Goal: Register for event/course

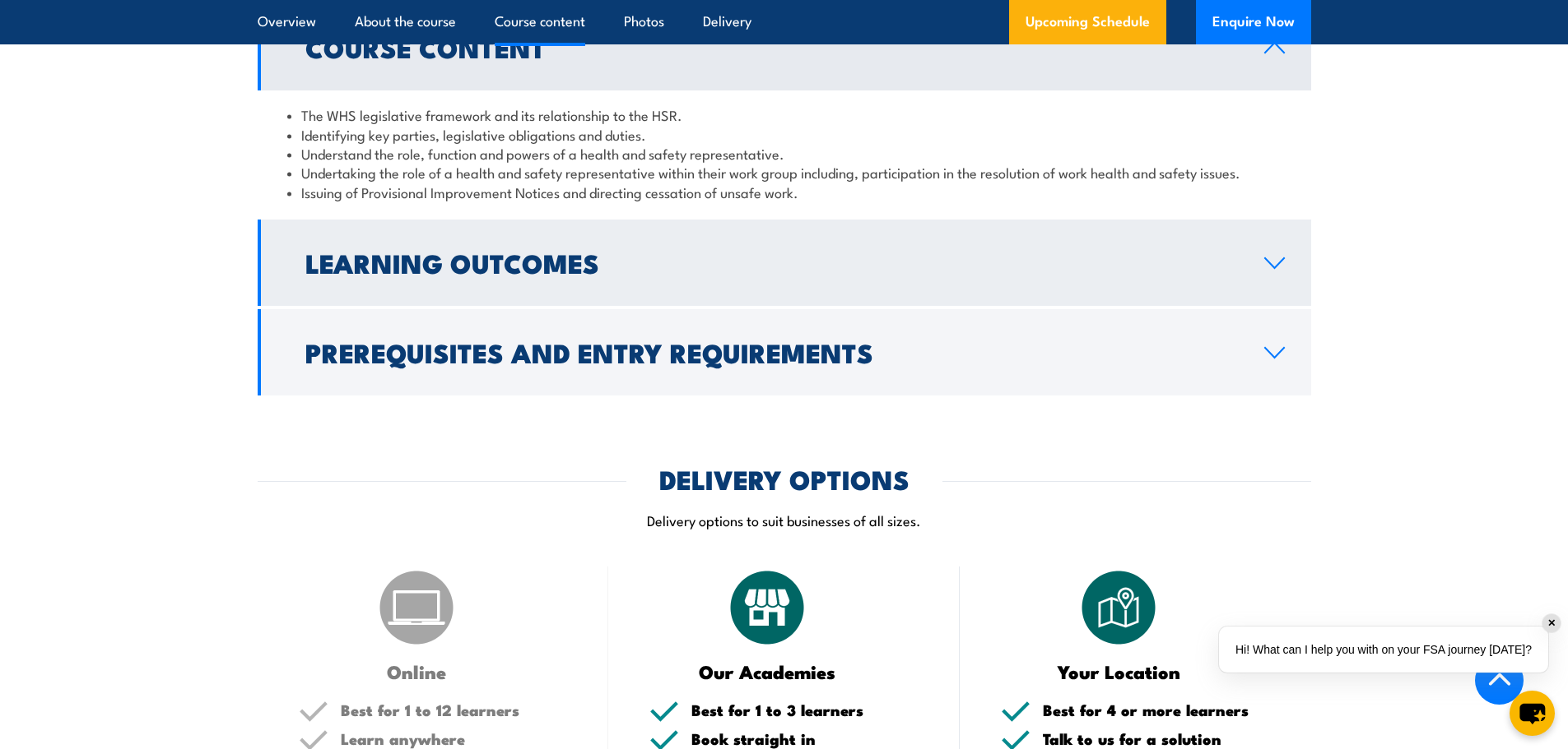
scroll to position [2221, 0]
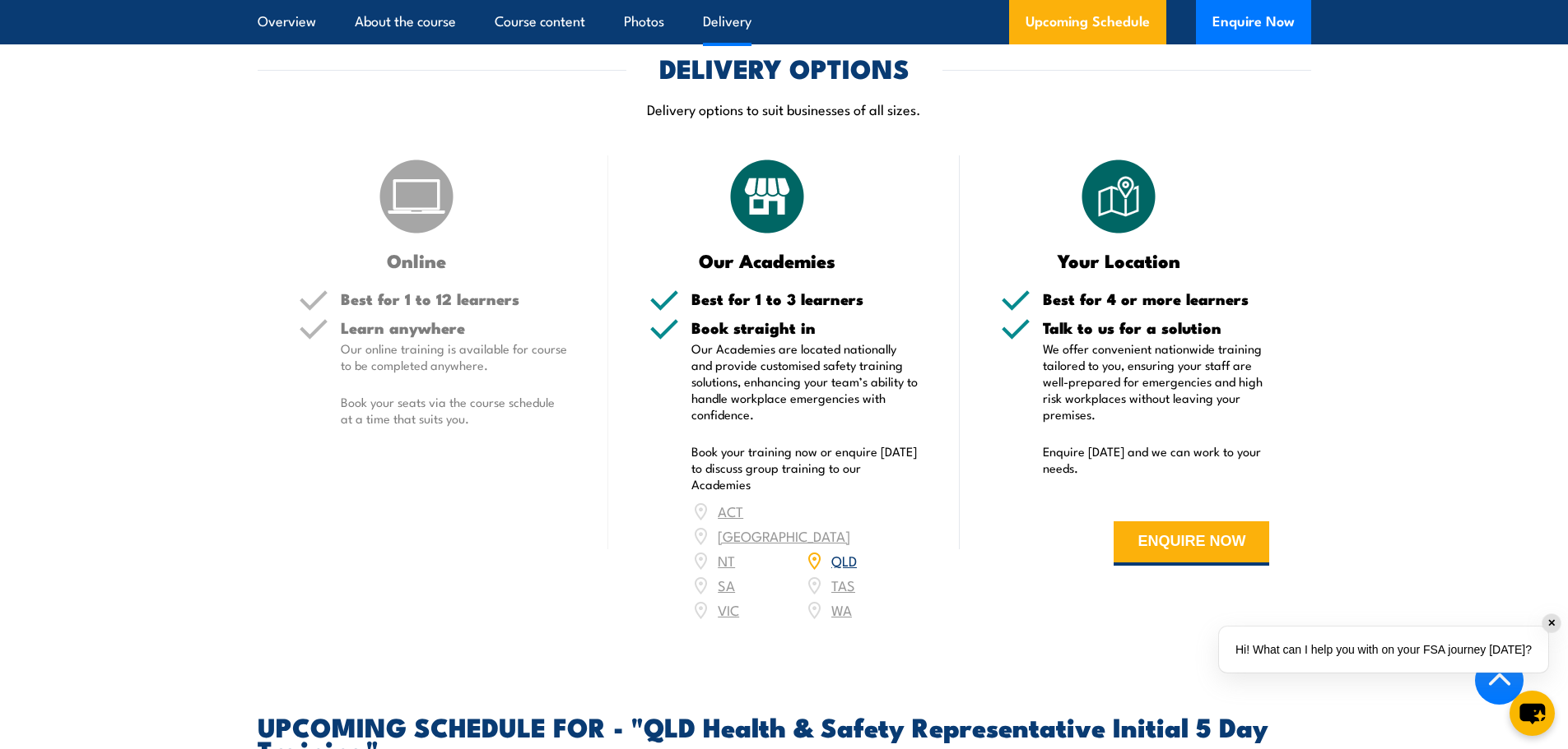
click at [852, 551] on link "QLD" at bounding box center [844, 560] width 26 height 20
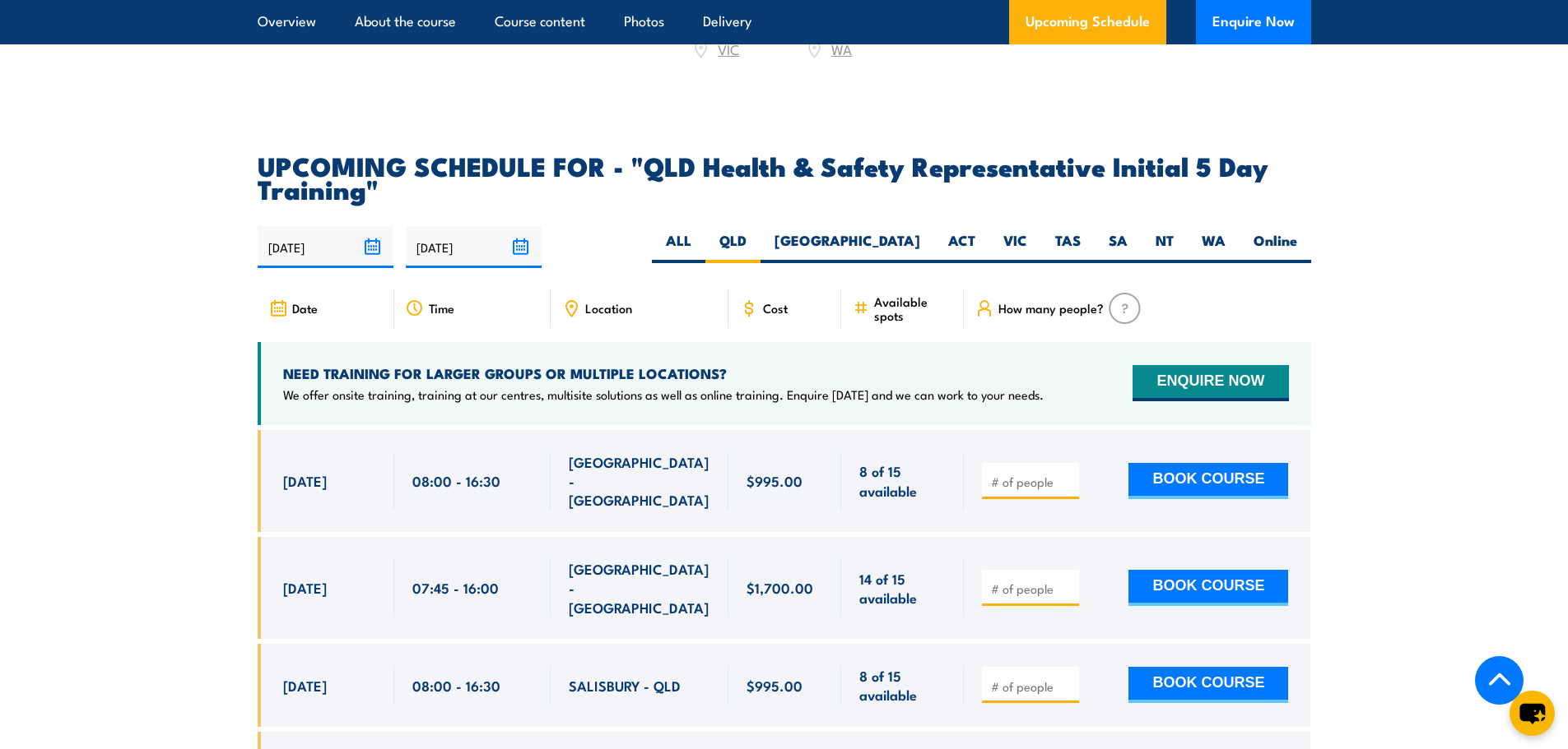
scroll to position [3095, 0]
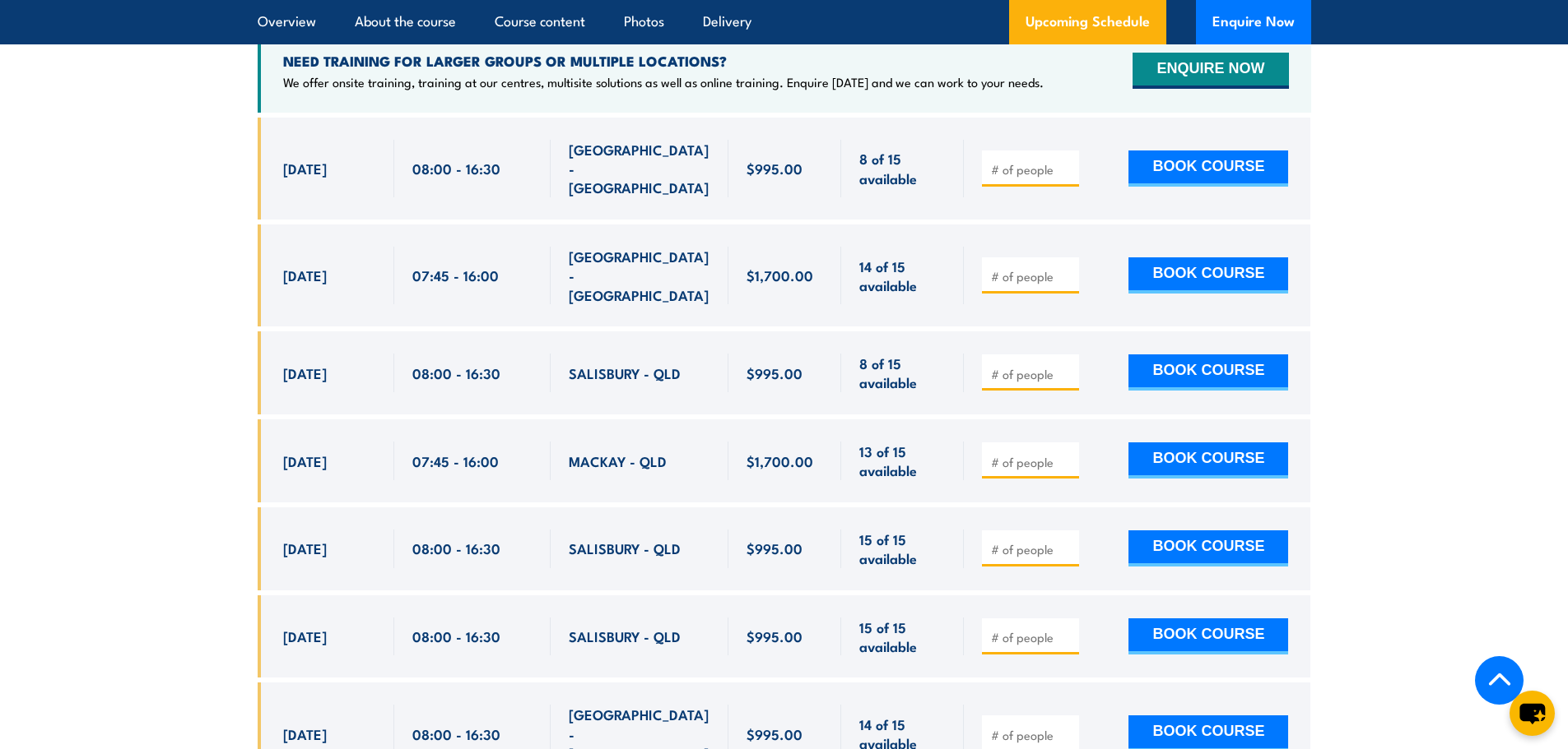
drag, startPoint x: 280, startPoint y: 416, endPoint x: 708, endPoint y: 421, distance: 428.0
click at [708, 421] on div "[DATE] 07:45 - 07:45" at bounding box center [784, 460] width 1053 height 83
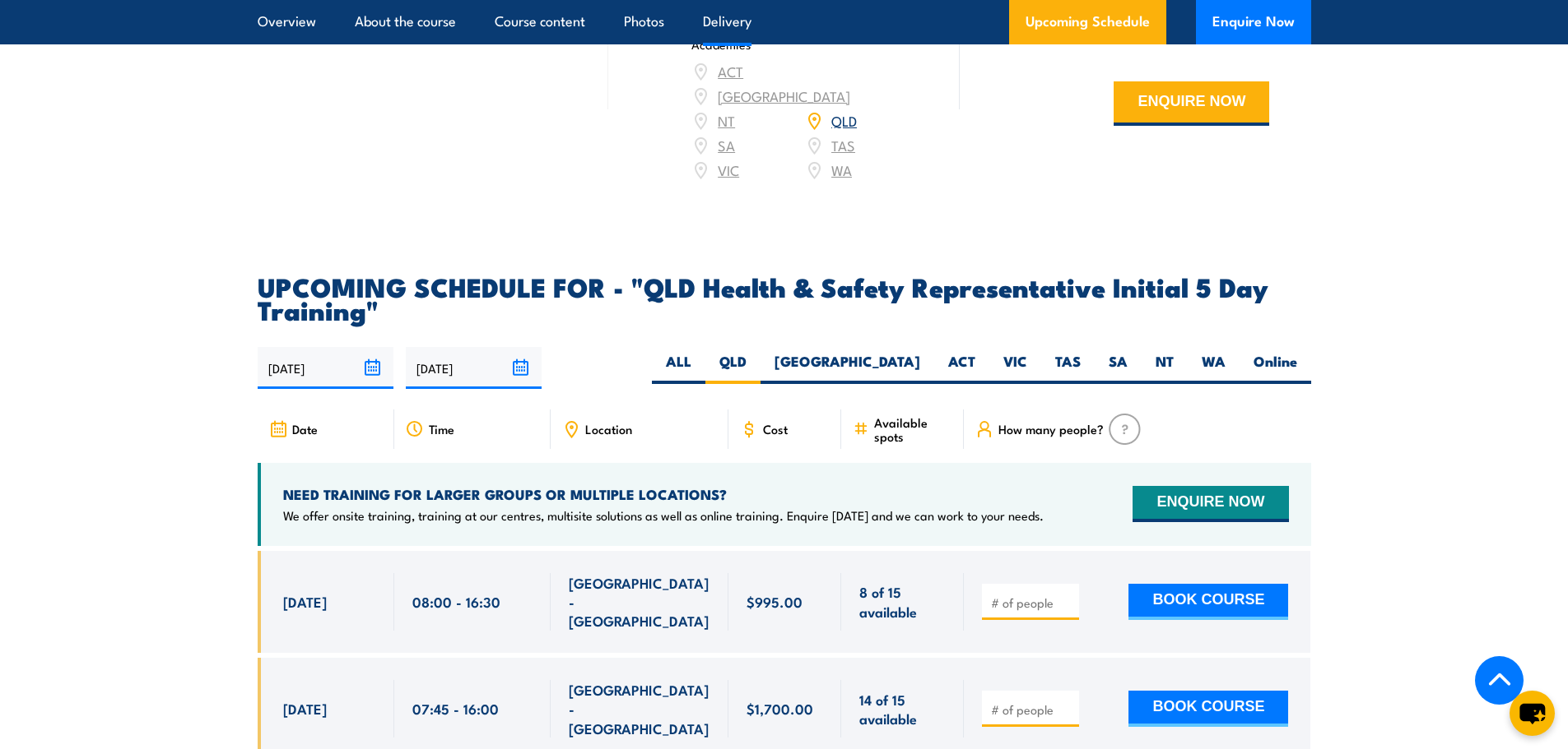
scroll to position [2765, 0]
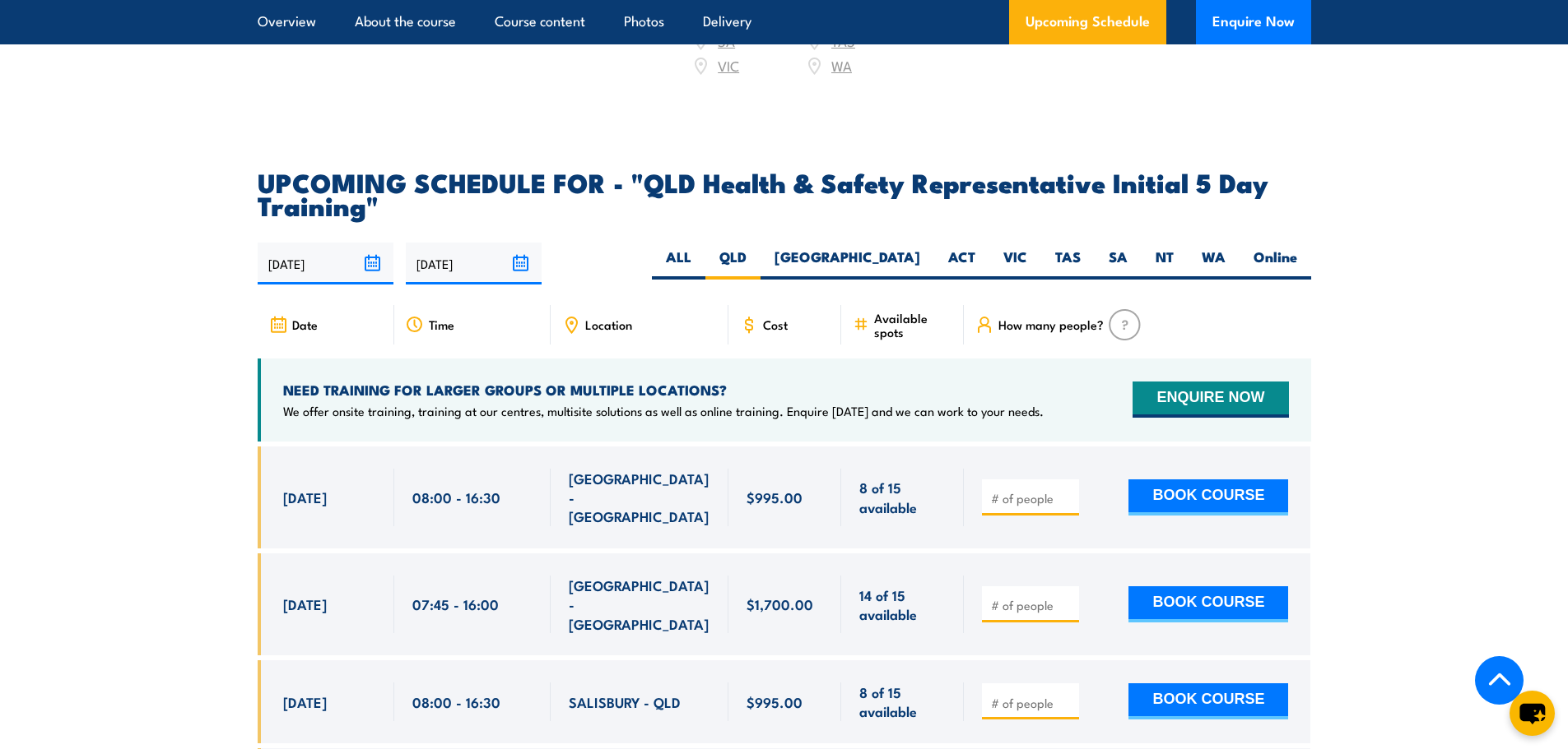
drag, startPoint x: 51, startPoint y: 181, endPoint x: 110, endPoint y: 551, distance: 374.7
click at [110, 551] on section "UPCOMING SCHEDULE FOR - "QLD Health & Safety Representative Initial 5 Day Train…" at bounding box center [784, 698] width 1568 height 1057
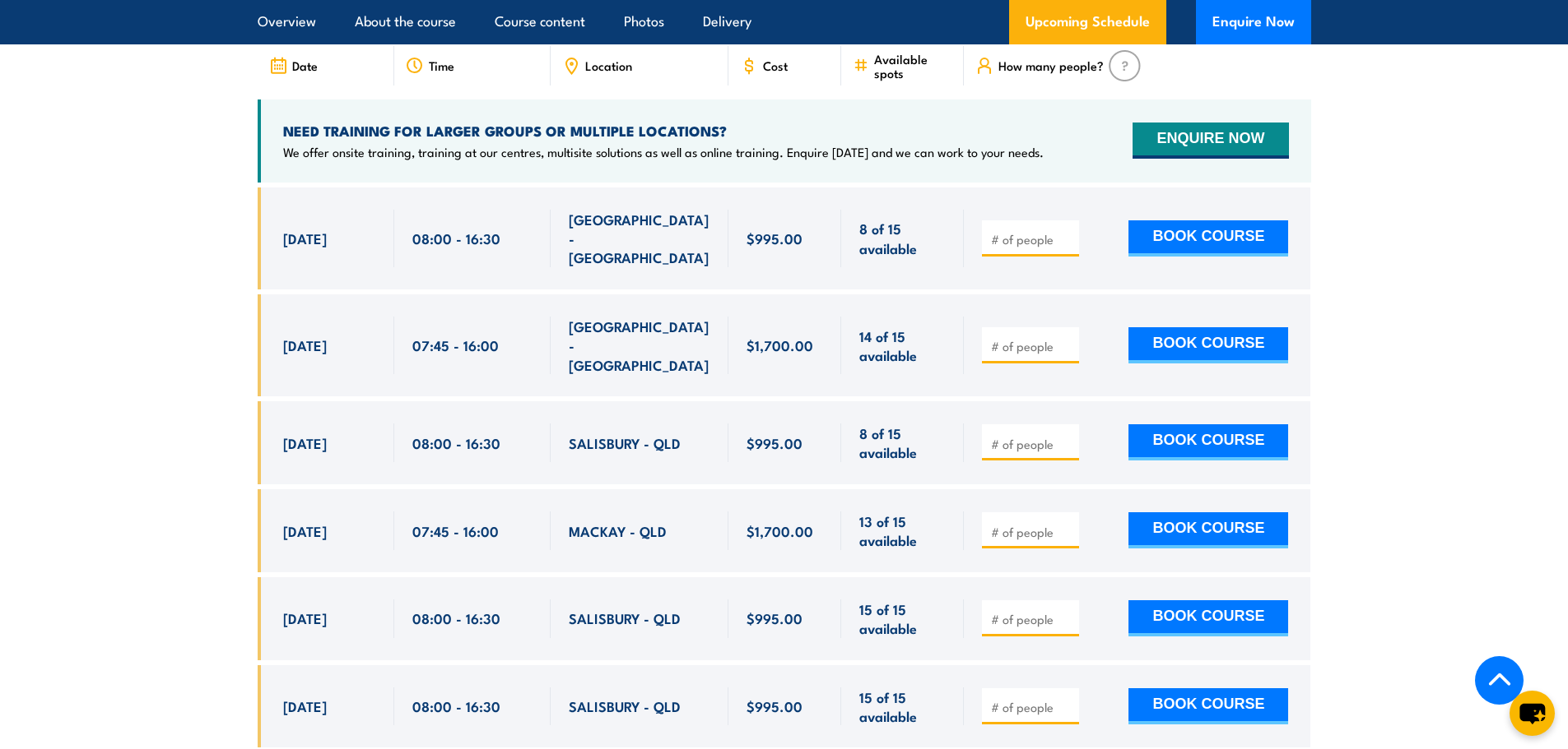
scroll to position [3095, 0]
